Goal: Transaction & Acquisition: Purchase product/service

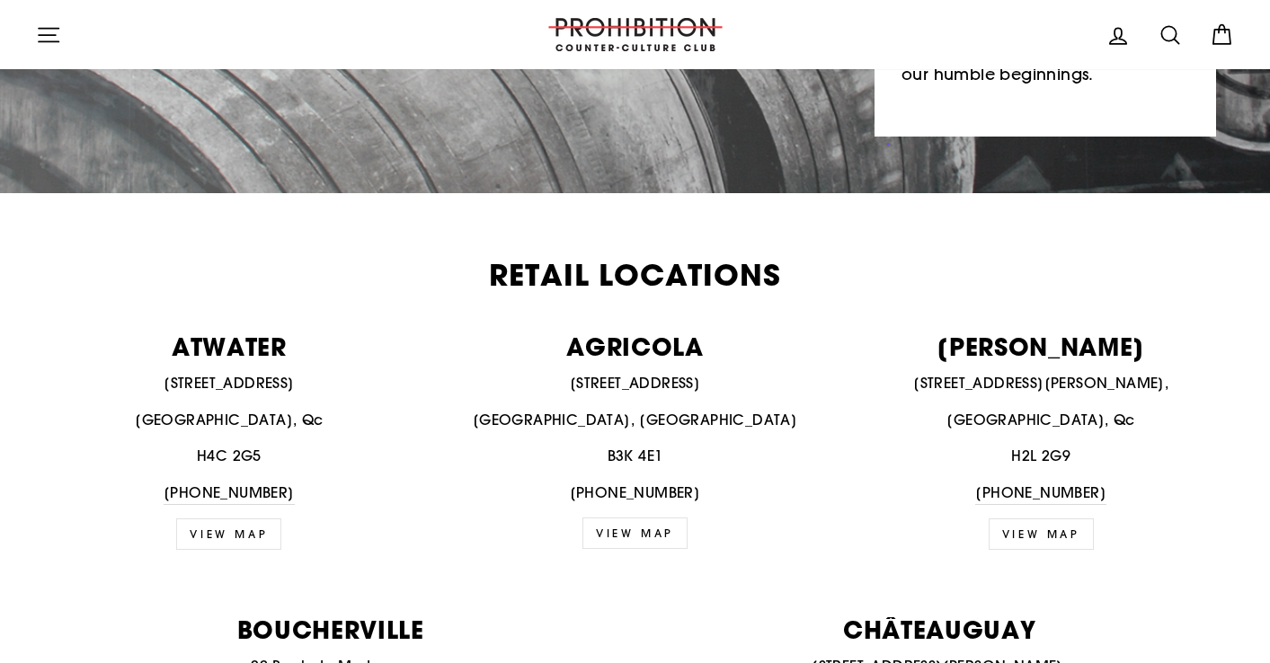
scroll to position [560, 0]
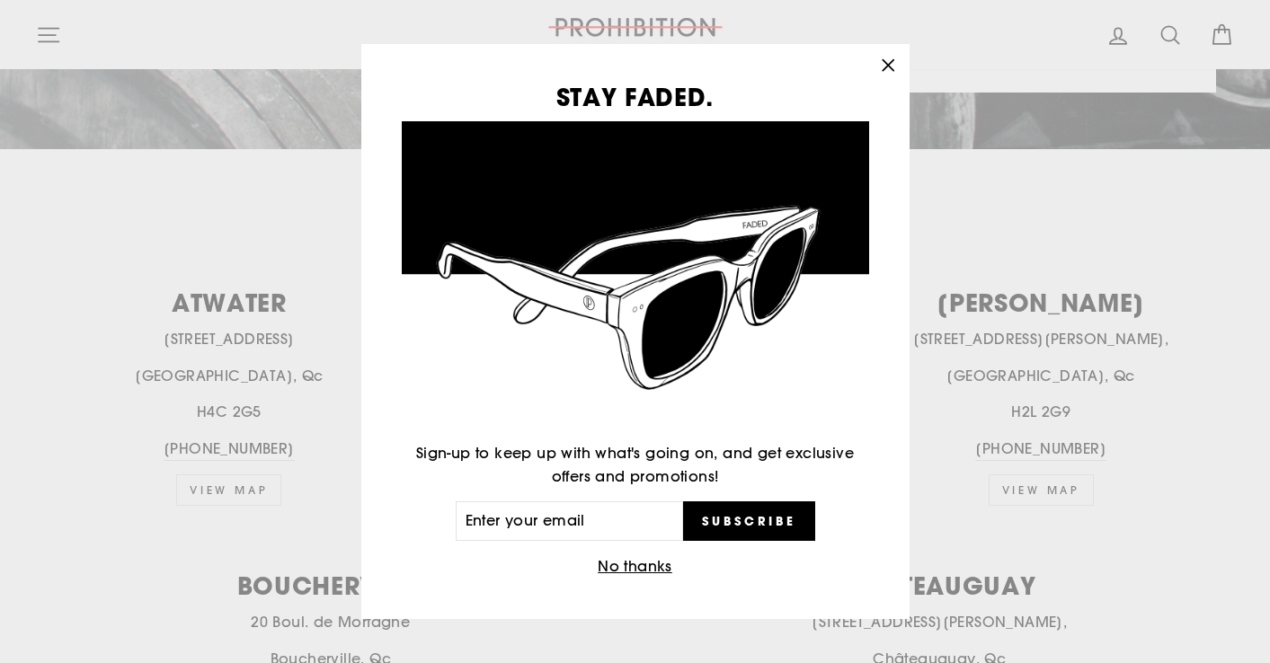
click at [884, 62] on icon "button" at bounding box center [888, 64] width 11 height 11
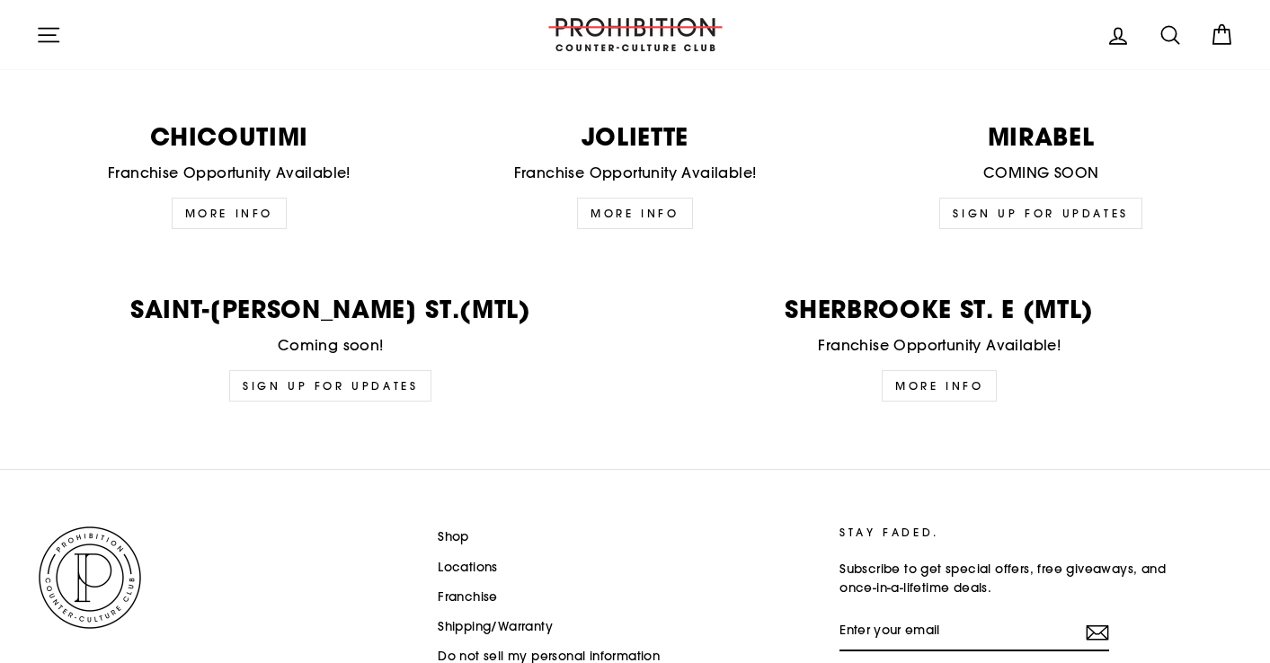
scroll to position [4520, 0]
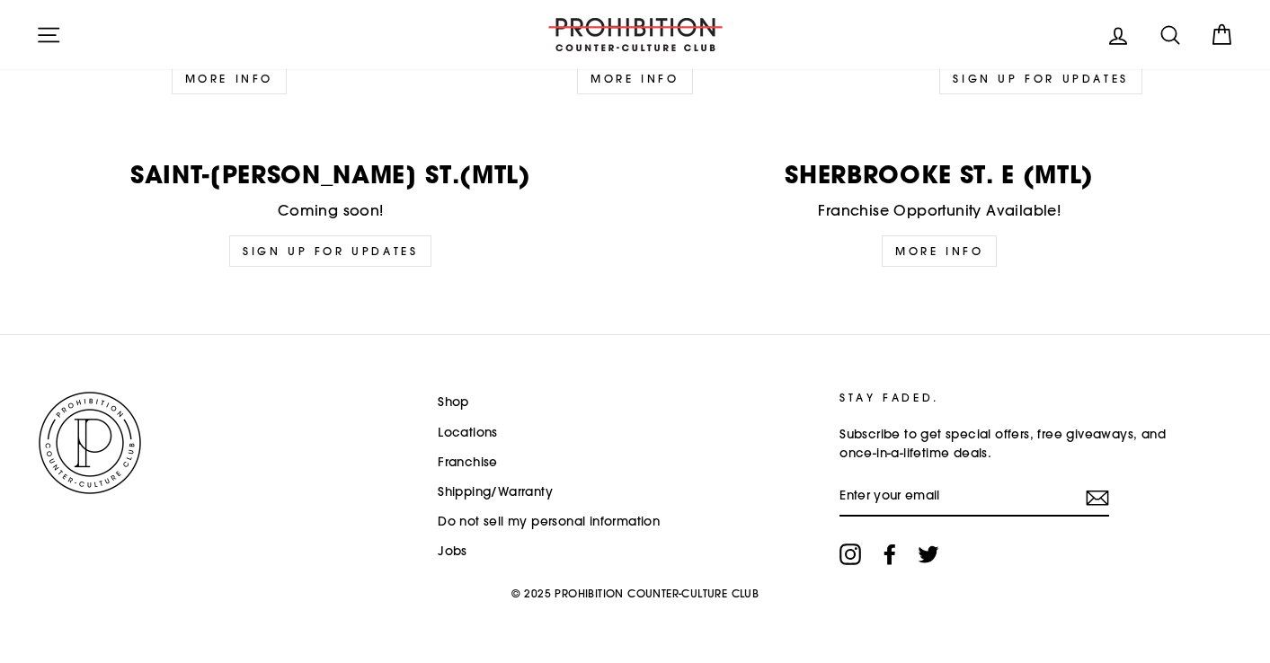
click at [1175, 32] on icon at bounding box center [1169, 34] width 17 height 17
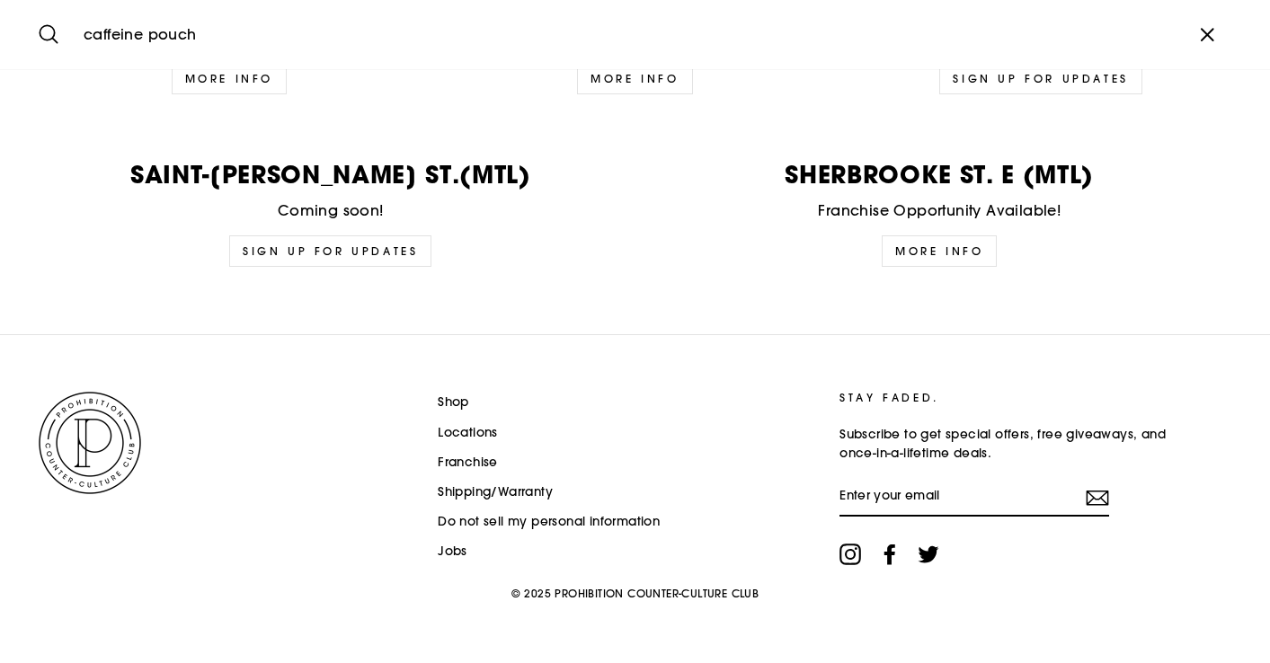
type input "caffeine pouch"
click at [36, 13] on button "Search" at bounding box center [55, 34] width 39 height 42
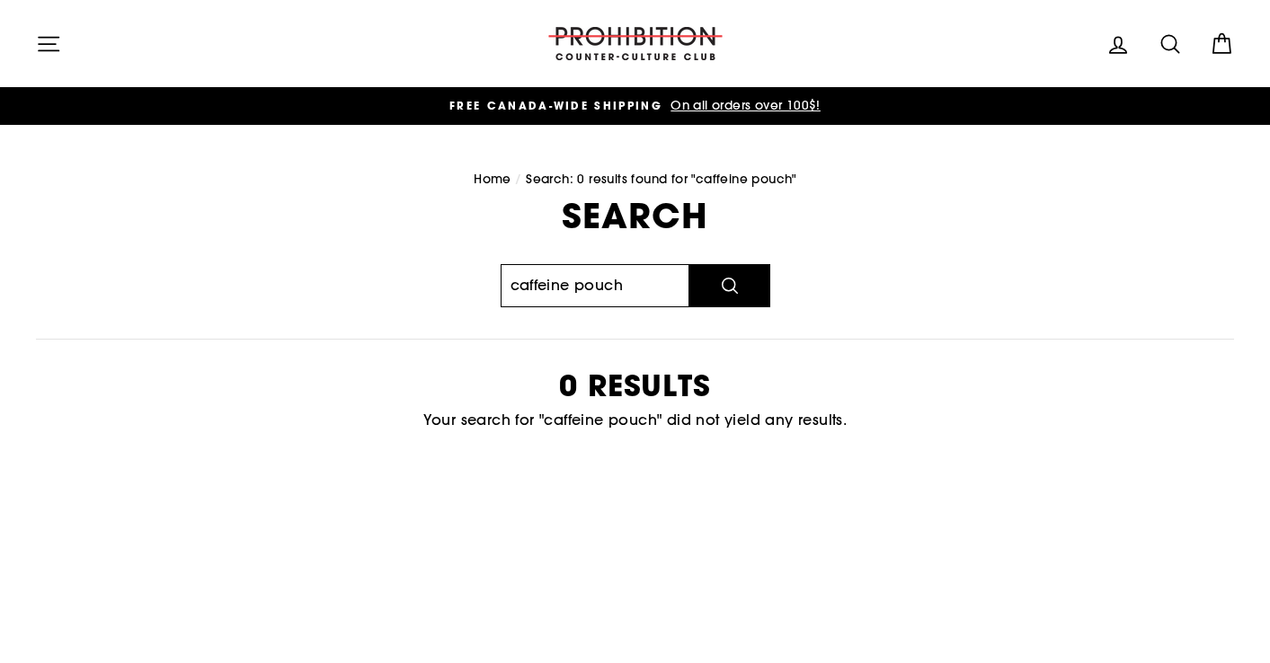
click at [642, 290] on input "caffeine pouch" at bounding box center [595, 285] width 189 height 43
type input "c"
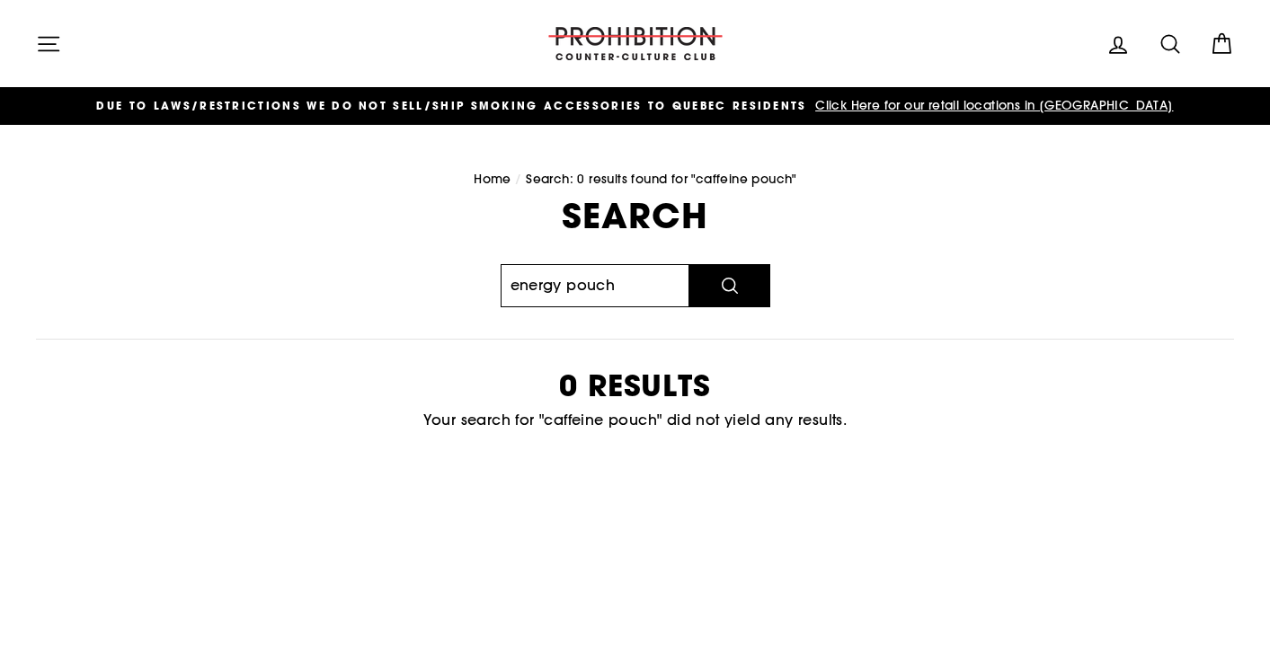
type input "energy pouch"
click at [689, 264] on button "Search" at bounding box center [729, 285] width 81 height 43
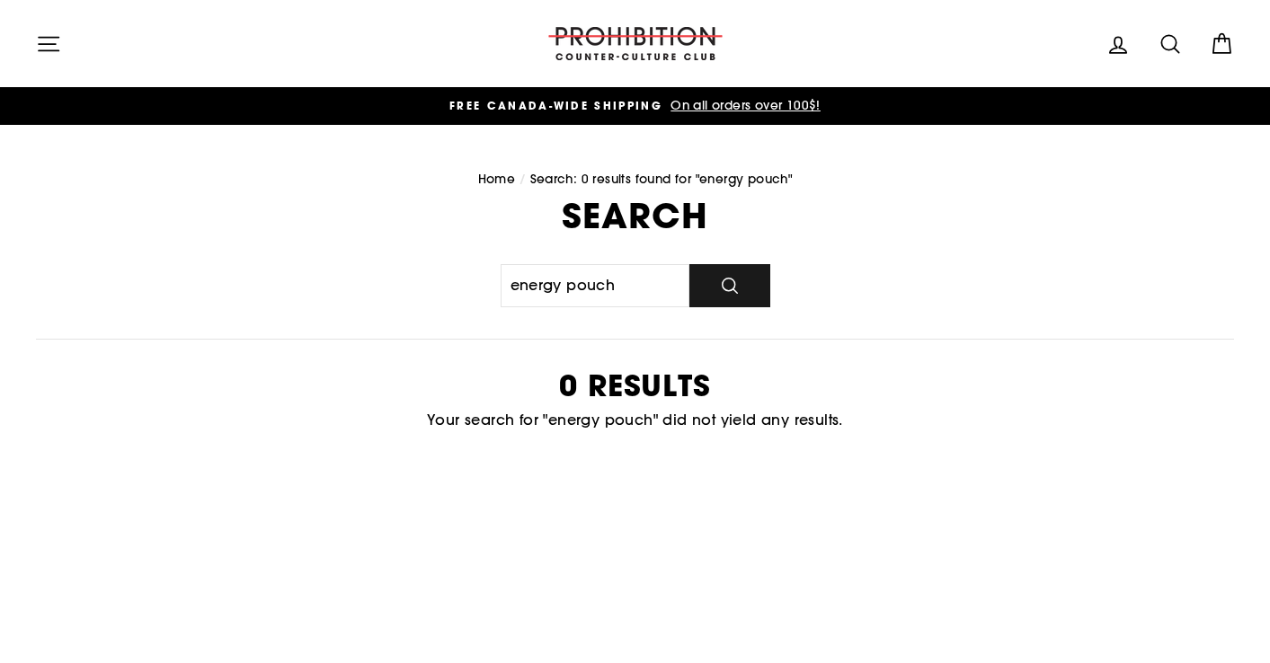
click at [725, 284] on button "Search" at bounding box center [729, 285] width 81 height 43
